Goal: Go to known website: Go to known website

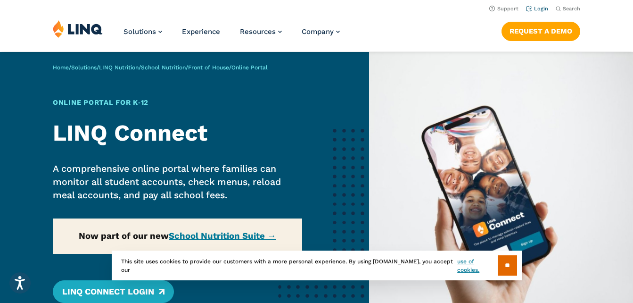
click at [543, 9] on link "Login" at bounding box center [537, 9] width 22 height 6
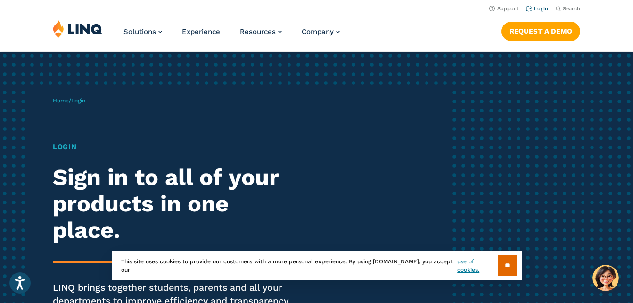
click at [540, 10] on link "Login" at bounding box center [537, 9] width 22 height 6
click at [547, 7] on link "Login" at bounding box center [537, 9] width 22 height 6
click at [499, 268] on input "**" at bounding box center [507, 265] width 19 height 20
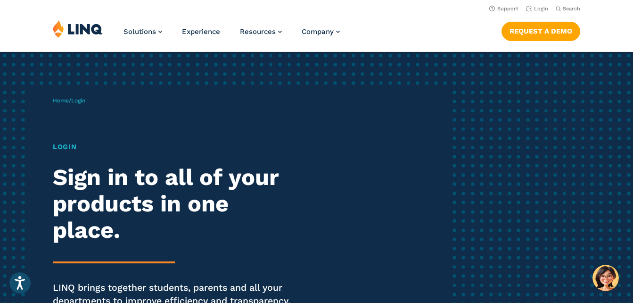
click at [95, 36] on img at bounding box center [78, 29] width 50 height 18
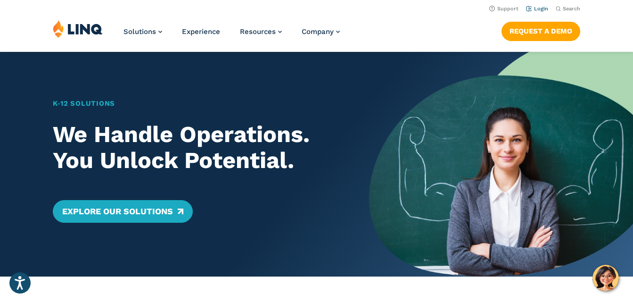
click at [533, 10] on link "Login" at bounding box center [537, 9] width 22 height 6
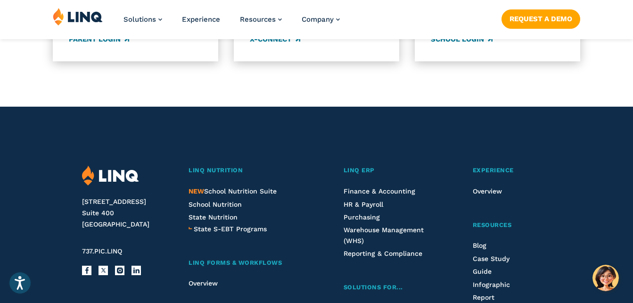
scroll to position [945, 0]
